Goal: Entertainment & Leisure: Browse casually

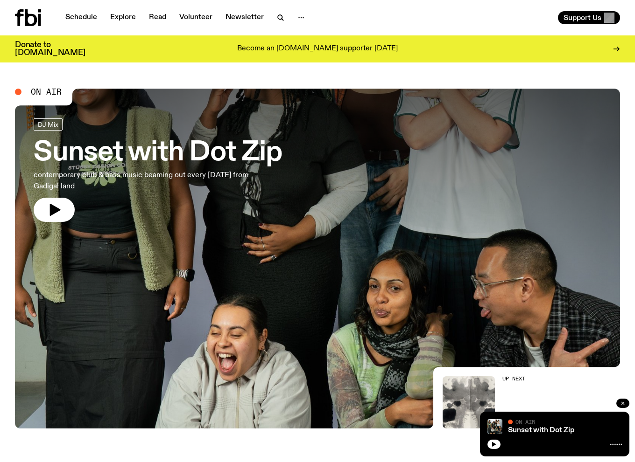
click at [621, 403] on icon "button" at bounding box center [622, 403] width 3 height 3
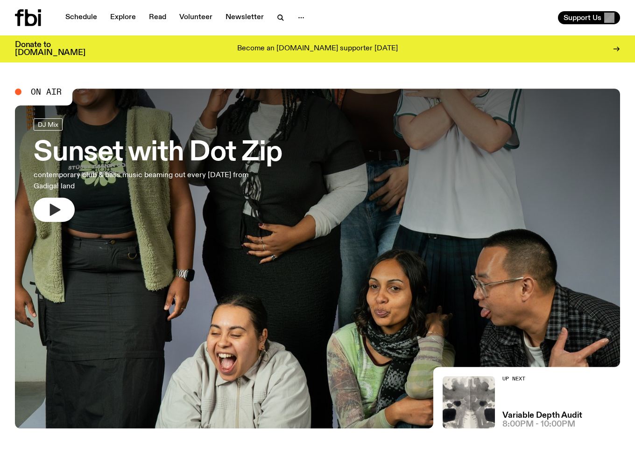
click at [68, 208] on button "button" at bounding box center [54, 210] width 41 height 24
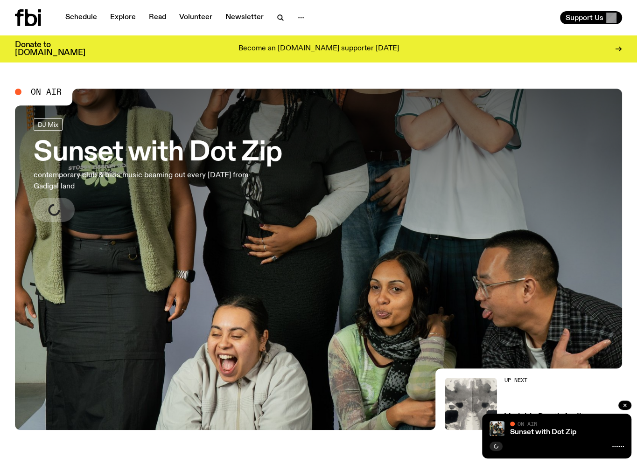
click at [528, 427] on span "On Air" at bounding box center [528, 424] width 20 height 6
click at [191, 209] on link "Sunset with Dot Zip contemporary club & bass music beaming out every [DATE] fro…" at bounding box center [158, 171] width 248 height 104
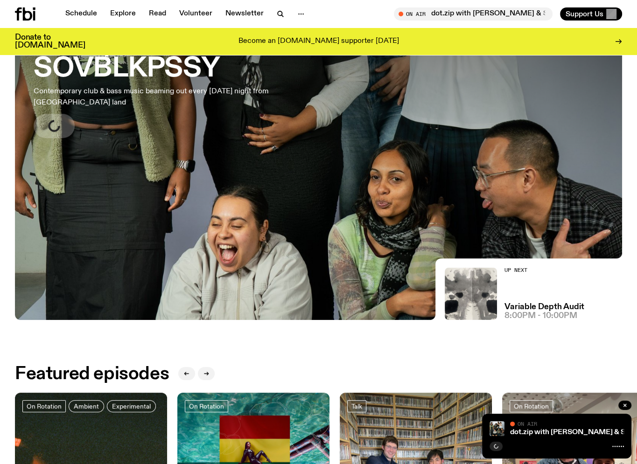
scroll to position [43, 0]
